Goal: Find specific page/section: Find specific page/section

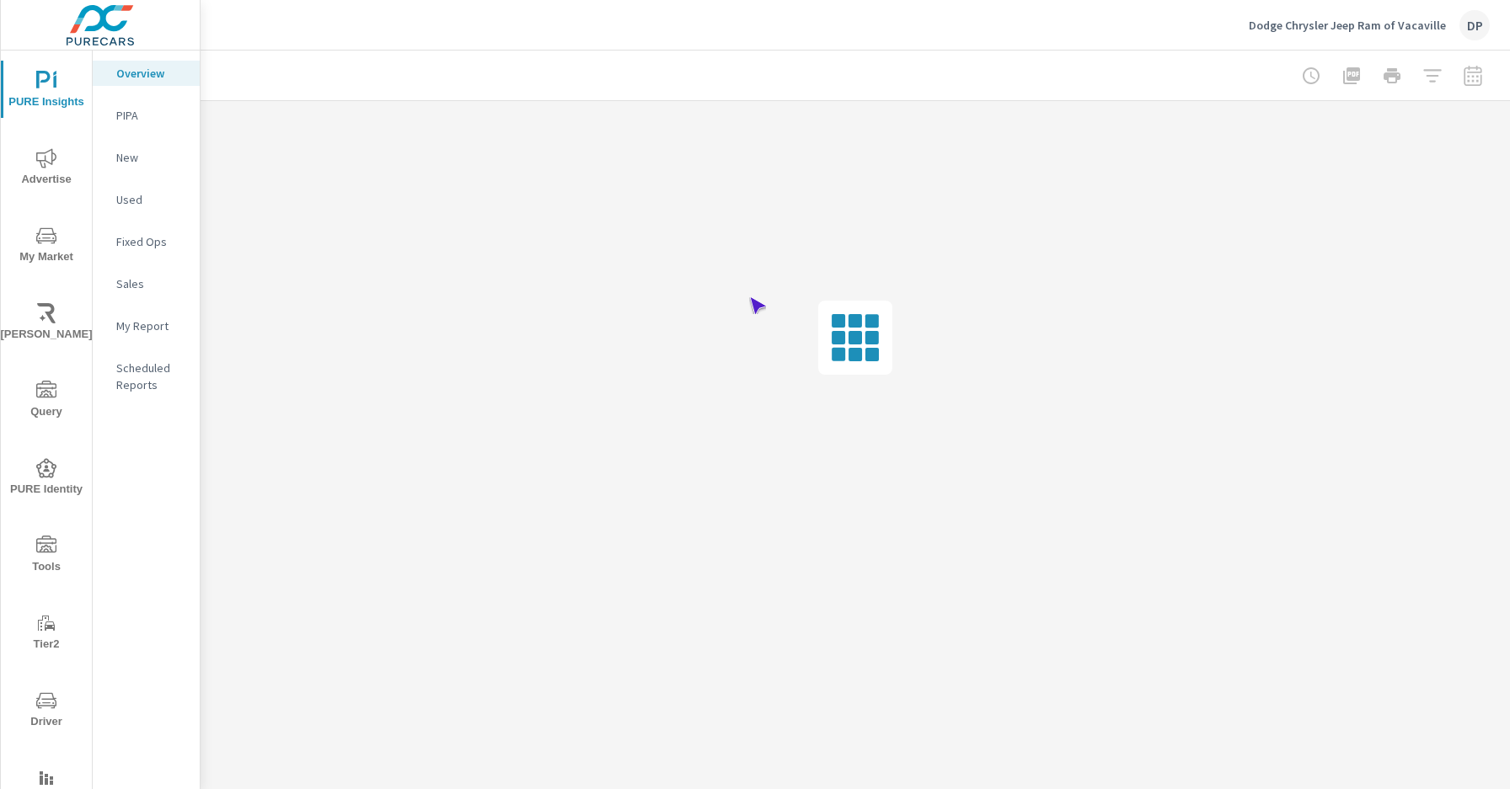
click at [43, 711] on span "Driver" at bounding box center [46, 711] width 81 height 41
